Goal: Task Accomplishment & Management: Manage account settings

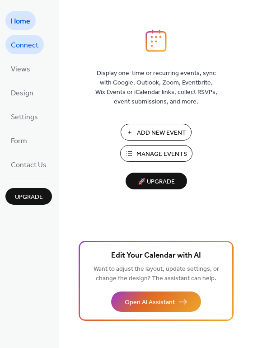
click at [33, 44] on span "Connect" at bounding box center [25, 45] width 28 height 14
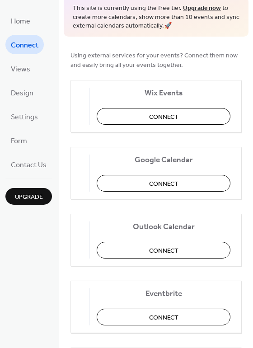
scroll to position [45, 0]
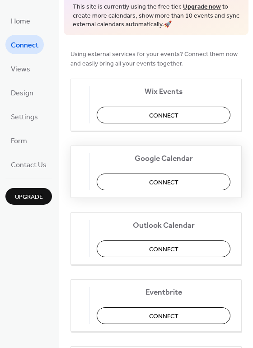
click at [124, 186] on button "Connect" at bounding box center [164, 182] width 134 height 17
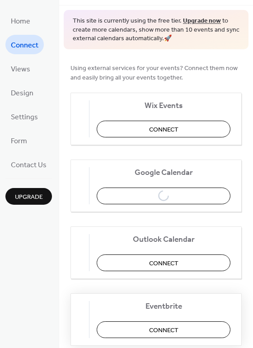
scroll to position [0, 0]
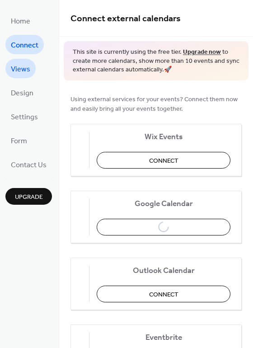
click at [20, 71] on span "Views" at bounding box center [20, 69] width 19 height 14
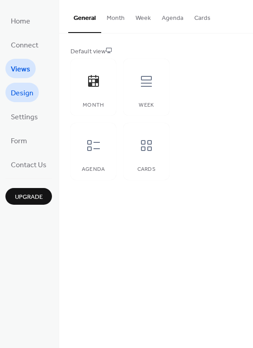
click at [23, 96] on span "Design" at bounding box center [22, 93] width 23 height 14
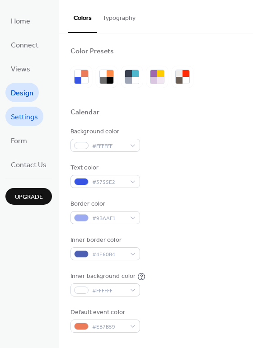
click at [29, 120] on span "Settings" at bounding box center [24, 117] width 27 height 14
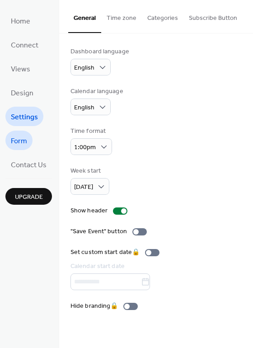
click at [26, 137] on span "Form" at bounding box center [19, 141] width 16 height 14
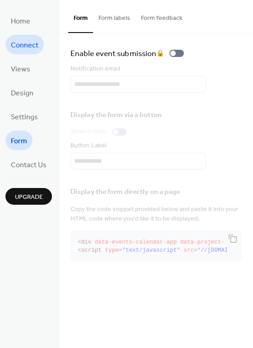
click at [19, 47] on span "Connect" at bounding box center [25, 45] width 28 height 14
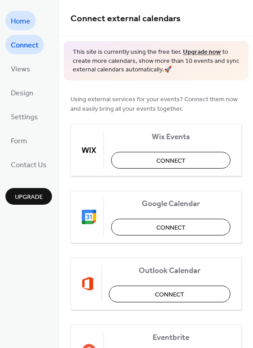
click at [22, 24] on span "Home" at bounding box center [20, 21] width 19 height 14
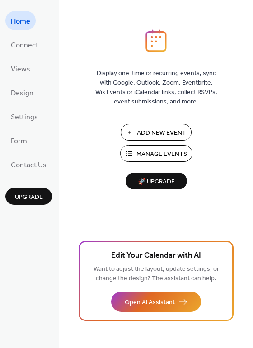
click at [139, 135] on span "Add New Event" at bounding box center [161, 132] width 49 height 9
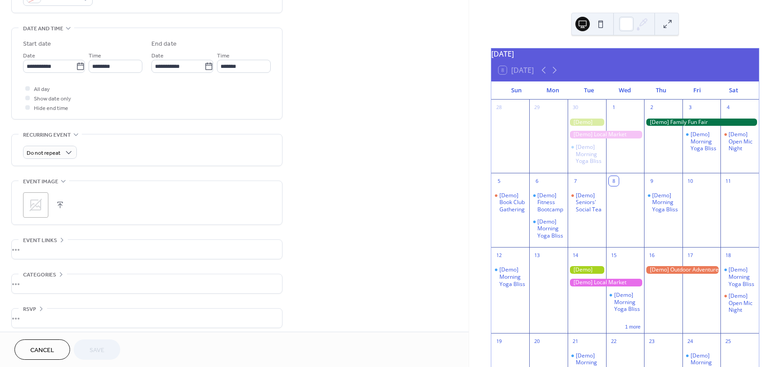
scroll to position [272, 0]
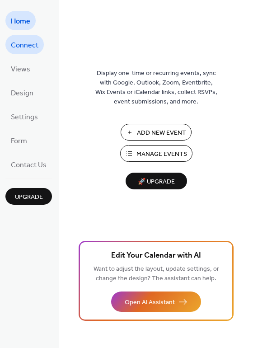
click at [32, 47] on span "Connect" at bounding box center [25, 45] width 28 height 14
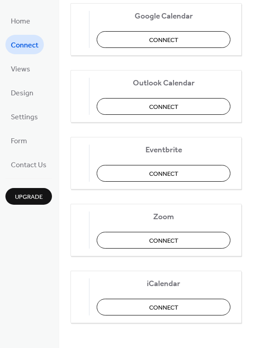
scroll to position [190, 0]
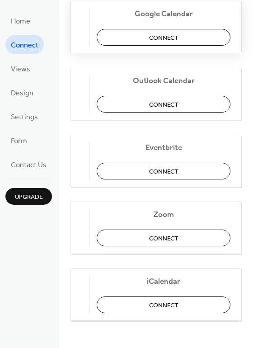
click at [134, 40] on button "Connect" at bounding box center [164, 37] width 134 height 17
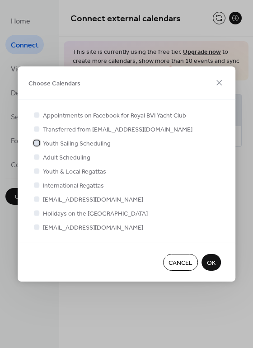
click at [38, 142] on div at bounding box center [36, 142] width 5 height 5
click at [38, 157] on div at bounding box center [36, 156] width 5 height 5
click at [36, 157] on div at bounding box center [36, 156] width 5 height 5
click at [71, 157] on span "Adult Scheduling" at bounding box center [66, 157] width 47 height 9
click at [208, 262] on span "OK" at bounding box center [211, 263] width 9 height 9
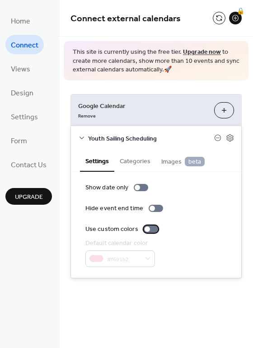
click at [147, 229] on div at bounding box center [147, 229] width 5 height 5
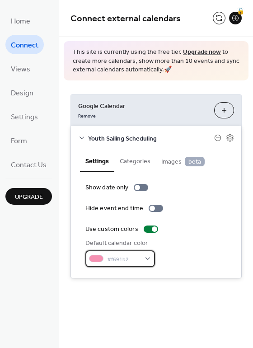
click at [148, 260] on div "#f691b2" at bounding box center [120, 259] width 70 height 17
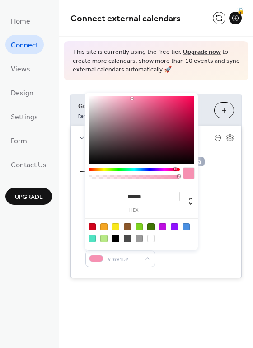
click at [166, 260] on div "Default calendar color #f691b2" at bounding box center [156, 253] width 142 height 28
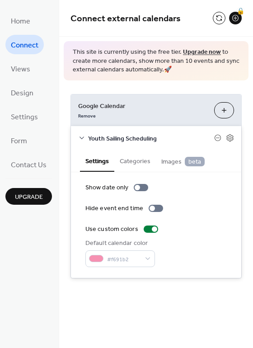
click at [222, 110] on button "Choose Calendars" at bounding box center [224, 110] width 20 height 16
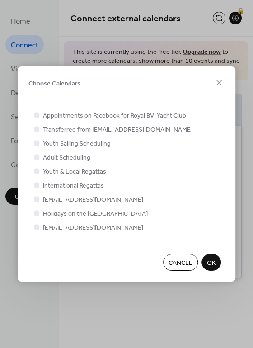
click at [38, 156] on div at bounding box center [36, 156] width 5 height 5
click at [36, 156] on div at bounding box center [36, 156] width 5 height 5
click at [36, 142] on icon at bounding box center [37, 143] width 4 height 4
click at [36, 156] on div at bounding box center [36, 156] width 5 height 5
click at [212, 266] on span "OK" at bounding box center [211, 263] width 9 height 9
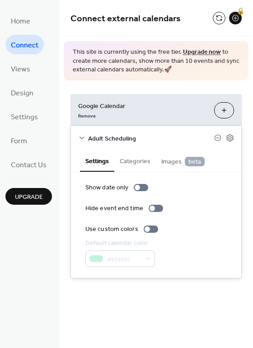
click at [222, 104] on button "Choose Calendars" at bounding box center [224, 110] width 20 height 16
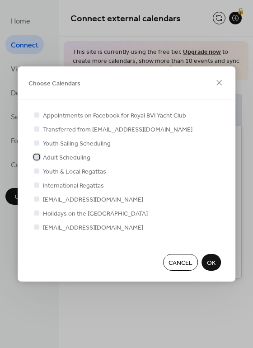
click at [37, 160] on div at bounding box center [36, 156] width 9 height 9
click at [38, 146] on div at bounding box center [36, 142] width 9 height 9
click at [212, 268] on span "OK" at bounding box center [211, 263] width 9 height 9
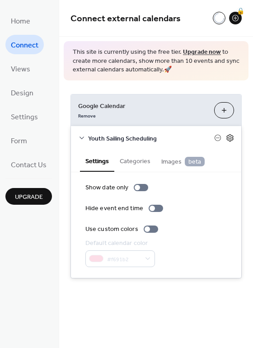
click at [232, 135] on icon at bounding box center [230, 138] width 8 height 8
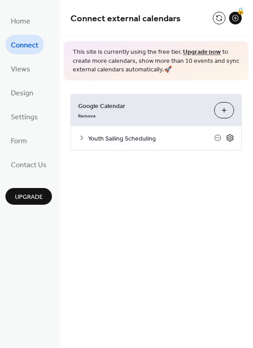
click at [231, 137] on icon at bounding box center [230, 138] width 3 height 3
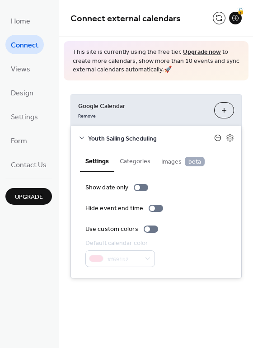
click at [218, 137] on icon at bounding box center [217, 137] width 7 height 7
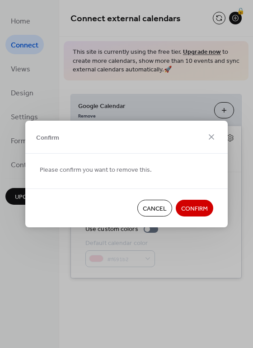
click at [146, 211] on span "Cancel" at bounding box center [155, 208] width 24 height 9
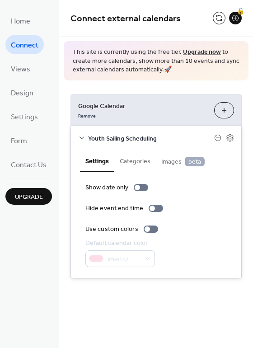
click at [37, 68] on ul "Home Connect Views Design Settings Form Contact Us" at bounding box center [28, 92] width 47 height 163
click at [19, 68] on span "Views" at bounding box center [20, 69] width 19 height 14
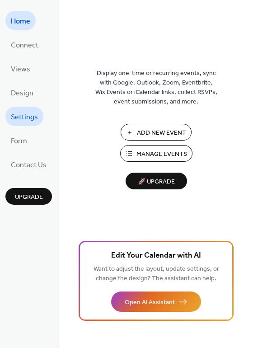
click at [10, 118] on link "Settings" at bounding box center [24, 116] width 38 height 19
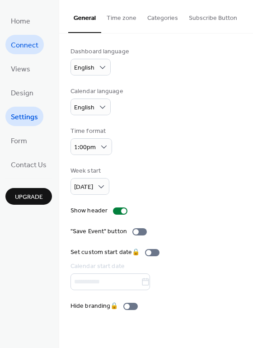
click at [23, 45] on span "Connect" at bounding box center [25, 45] width 28 height 14
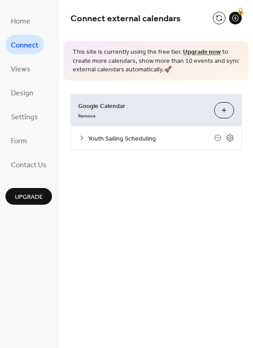
click at [175, 137] on span "Youth Sailing Scheduling" at bounding box center [151, 138] width 126 height 9
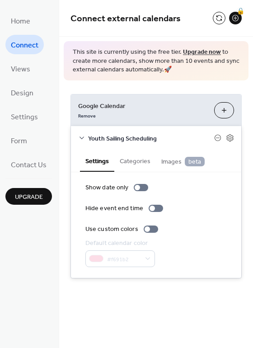
click at [222, 104] on button "Choose Calendars" at bounding box center [224, 110] width 20 height 16
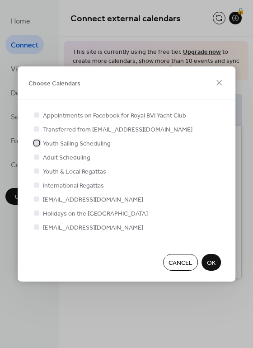
click at [35, 145] on div at bounding box center [36, 142] width 5 height 5
click at [38, 173] on div at bounding box center [36, 170] width 5 height 5
click at [213, 261] on span "OK" at bounding box center [211, 263] width 9 height 9
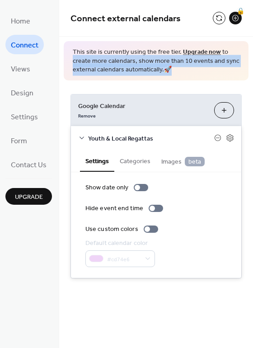
drag, startPoint x: 250, startPoint y: 68, endPoint x: 246, endPoint y: 38, distance: 30.5
click at [246, 38] on div "Connect external calendars 🔒 This site is currently using the free tier. Upgrad…" at bounding box center [156, 153] width 194 height 306
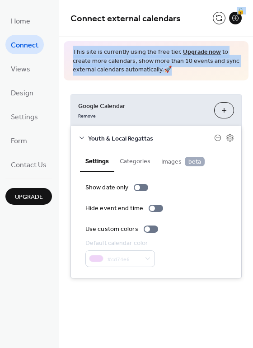
click at [200, 76] on div "This site is currently using the free tier. Upgrade now to create more calendar…" at bounding box center [156, 60] width 185 height 39
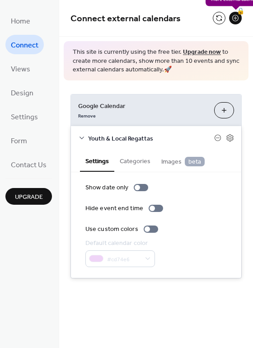
click at [236, 18] on div "🔒" at bounding box center [235, 18] width 13 height 13
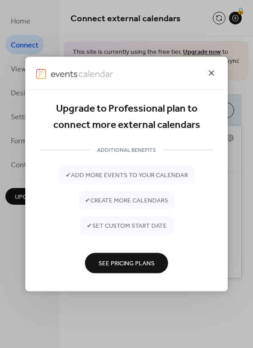
click at [213, 71] on icon at bounding box center [211, 73] width 5 height 5
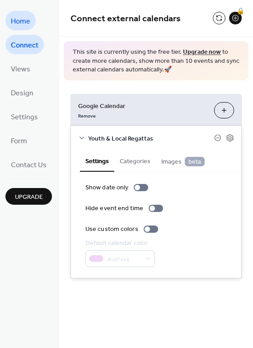
click at [15, 19] on span "Home" at bounding box center [20, 21] width 19 height 14
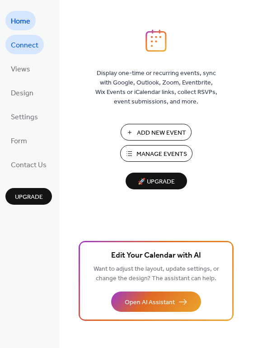
click at [25, 46] on span "Connect" at bounding box center [25, 45] width 28 height 14
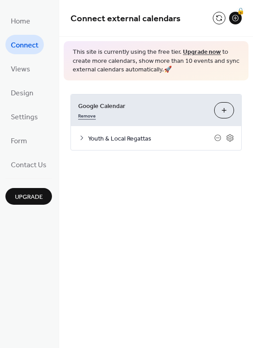
click at [87, 116] on link "Remove" at bounding box center [87, 114] width 18 height 9
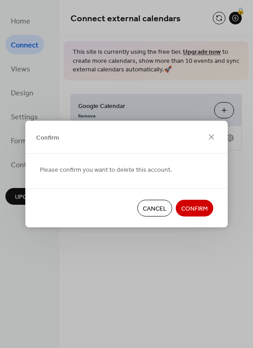
click at [194, 204] on span "Confirm" at bounding box center [194, 208] width 27 height 9
